Goal: Entertainment & Leisure: Consume media (video, audio)

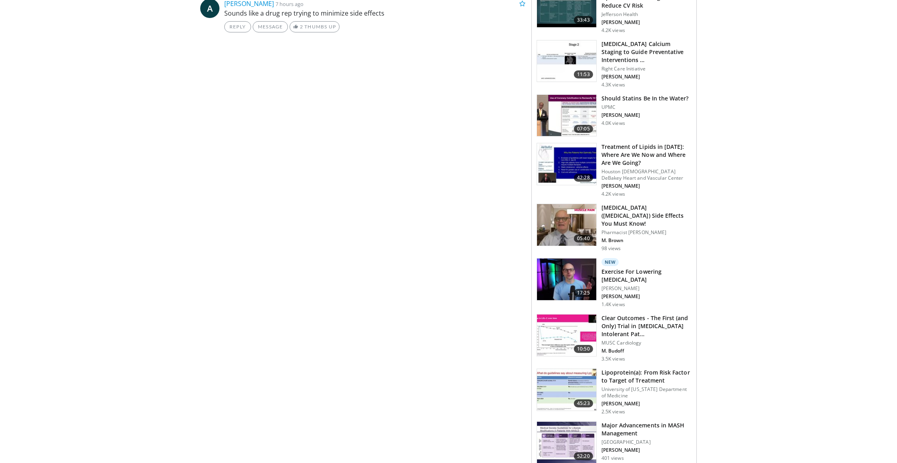
scroll to position [647, 0]
click at [621, 268] on h3 "Exercise For Lowering [MEDICAL_DATA]" at bounding box center [646, 276] width 90 height 16
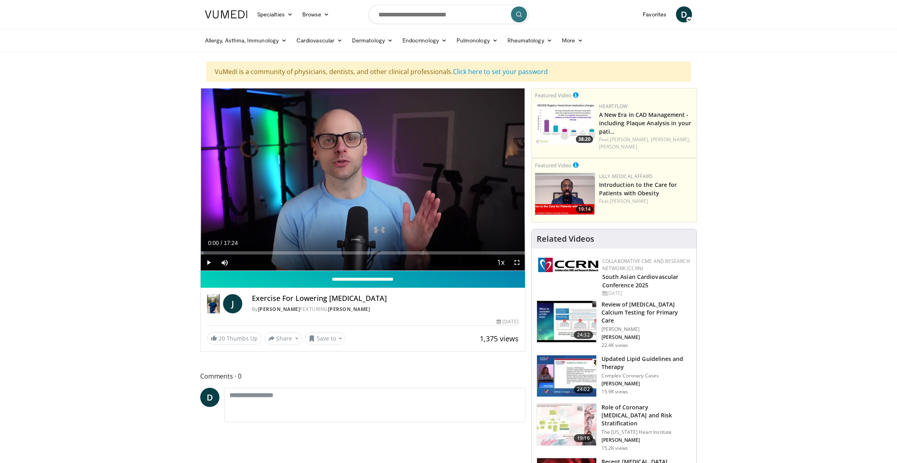
click at [224, 274] on input "**********" at bounding box center [363, 279] width 324 height 17
